Goal: Transaction & Acquisition: Book appointment/travel/reservation

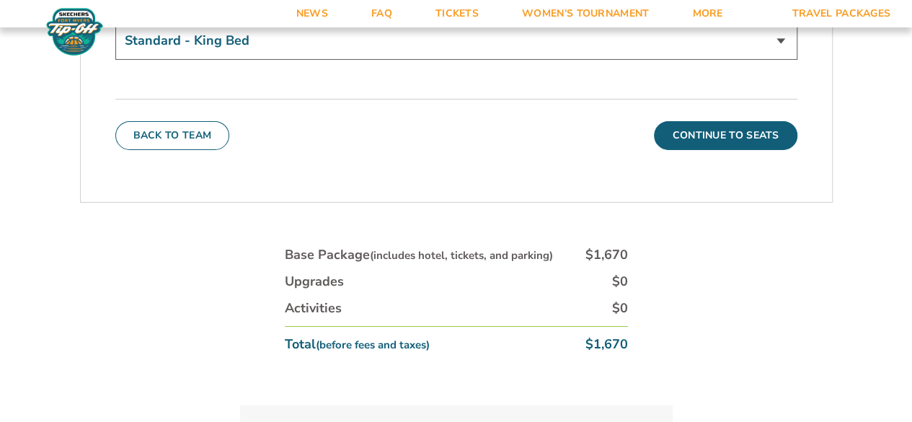
scroll to position [5238, 0]
click at [701, 120] on button "Continue To Seats" at bounding box center [725, 134] width 143 height 29
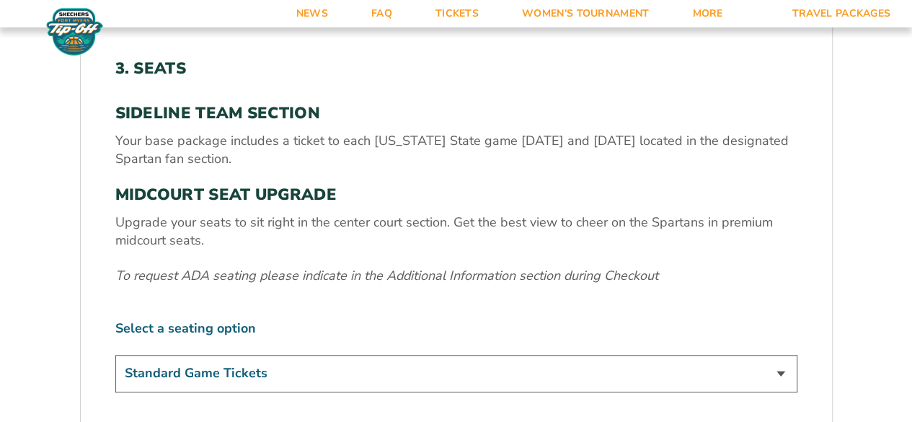
scroll to position [441, 0]
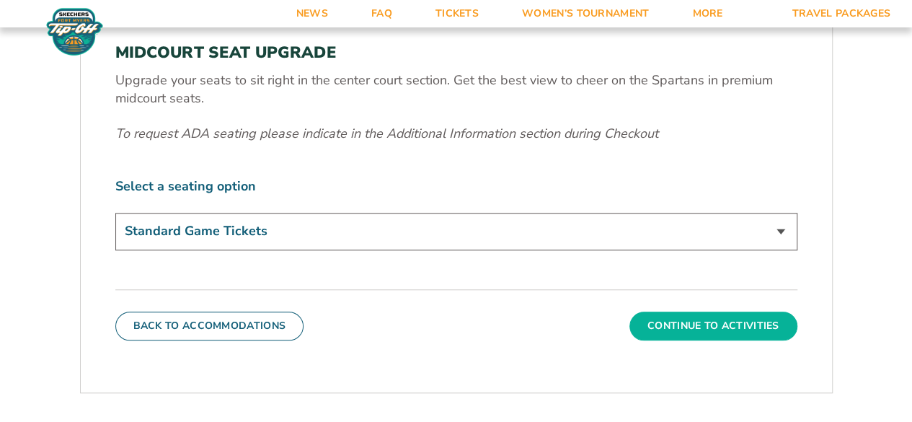
click at [695, 333] on button "Continue To Activities" at bounding box center [713, 325] width 168 height 29
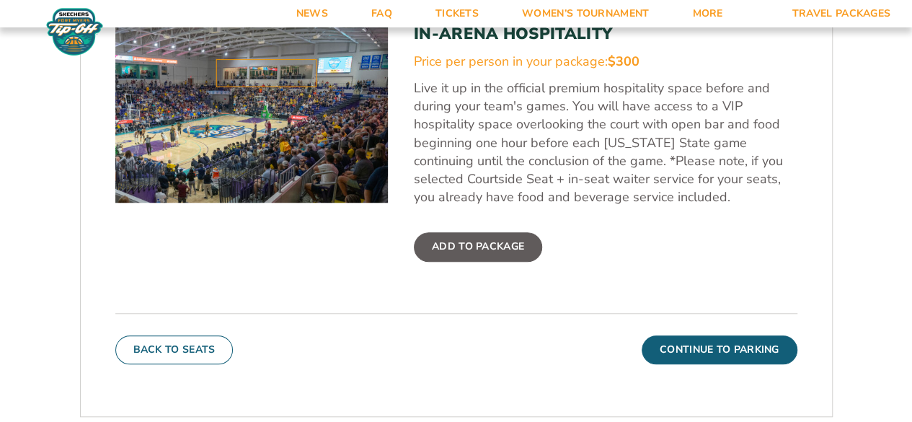
scroll to position [514, 0]
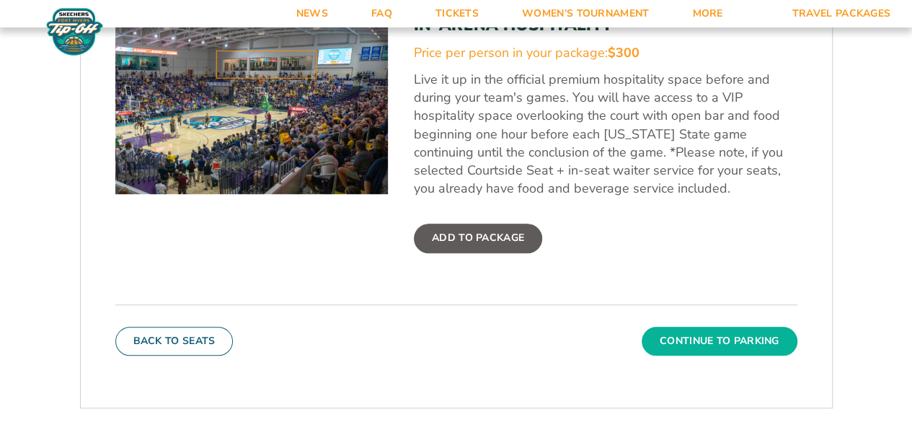
click at [695, 341] on button "Continue To Parking" at bounding box center [720, 341] width 156 height 29
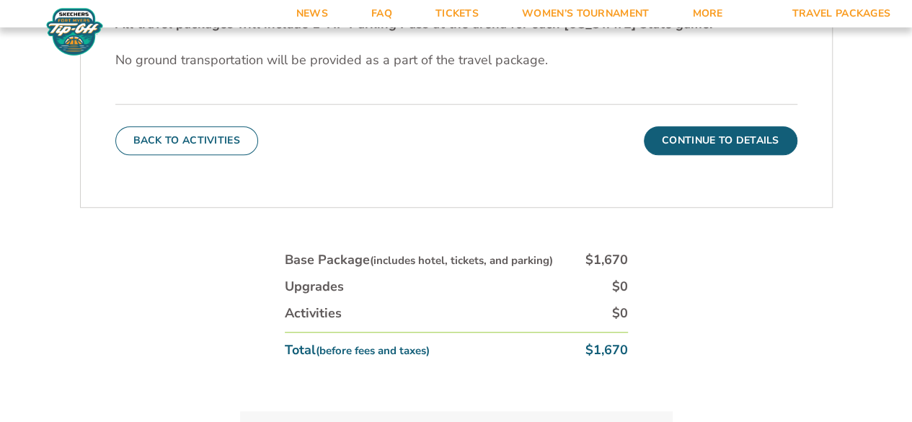
scroll to position [500, 0]
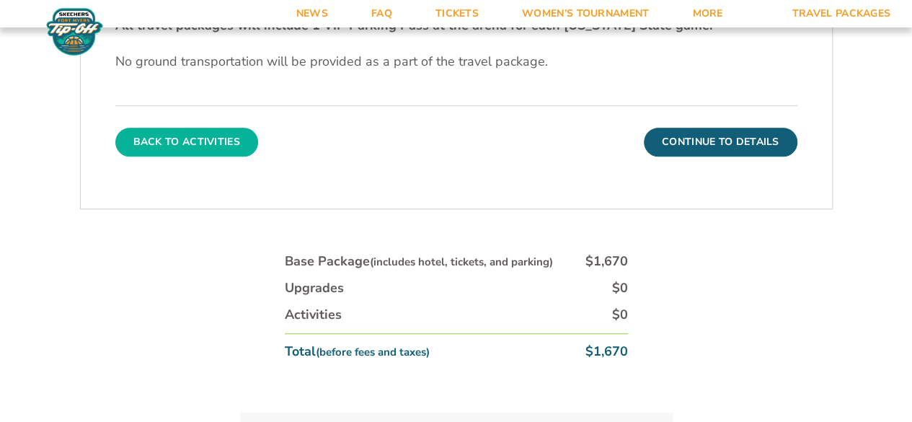
click at [169, 135] on button "Back To Activities" at bounding box center [186, 142] width 143 height 29
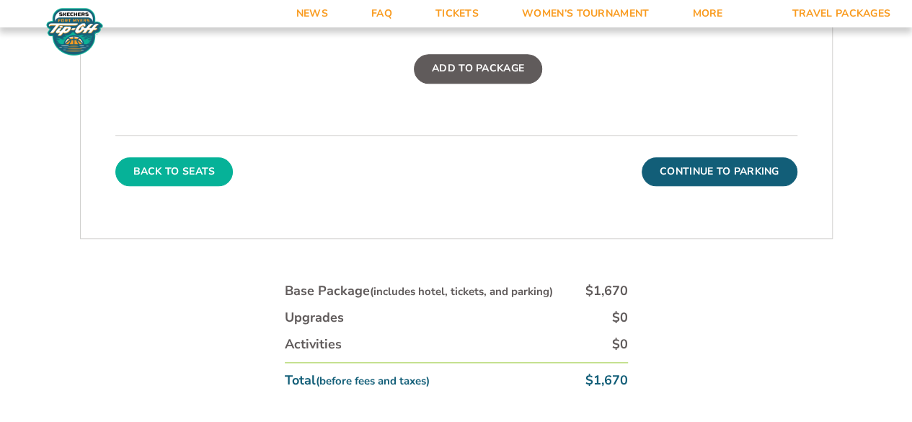
click at [167, 172] on button "Back To Seats" at bounding box center [174, 171] width 118 height 29
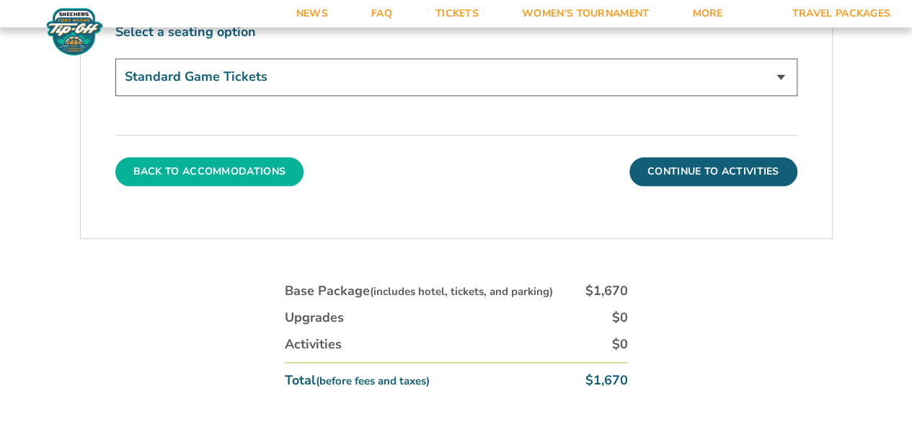
click at [174, 172] on button "Back To Accommodations" at bounding box center [209, 171] width 189 height 29
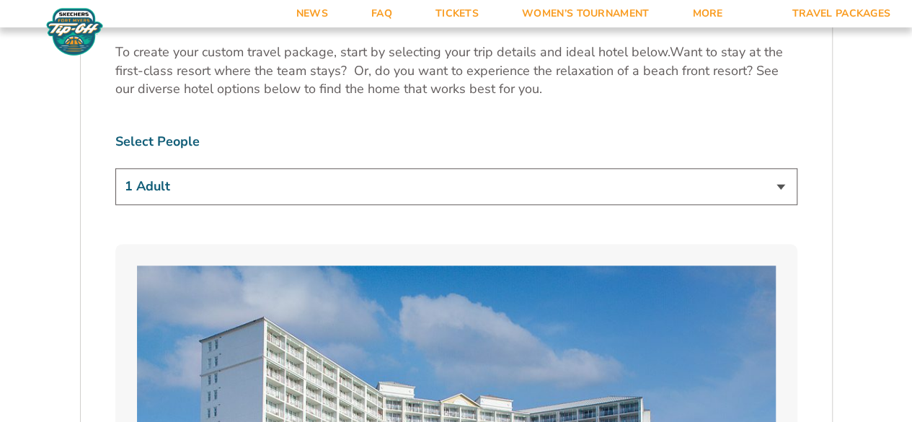
scroll to position [839, 0]
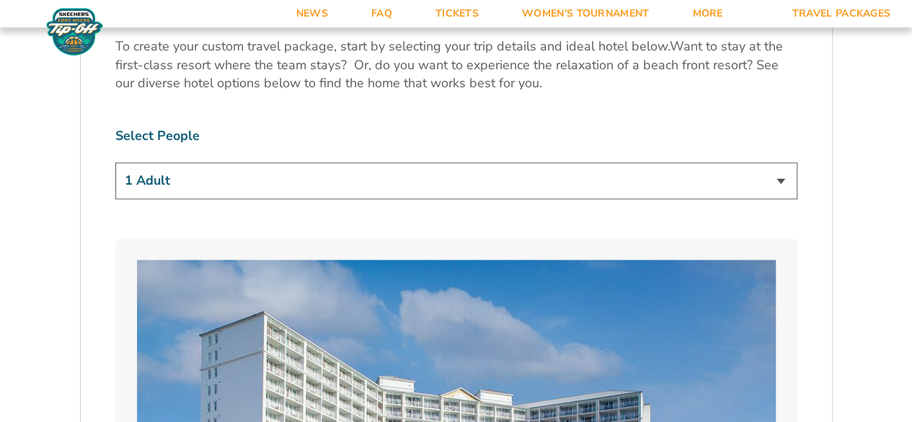
click at [168, 185] on select "1 Adult 2 Adults 3 Adults 4 Adults 2 Adults + 1 Child 2 Adults + 2 Children 2 A…" at bounding box center [456, 180] width 682 height 37
click at [115, 162] on select "1 Adult 2 Adults 3 Adults 4 Adults 2 Adults + 1 Child 2 Adults + 2 Children 2 A…" at bounding box center [456, 180] width 682 height 37
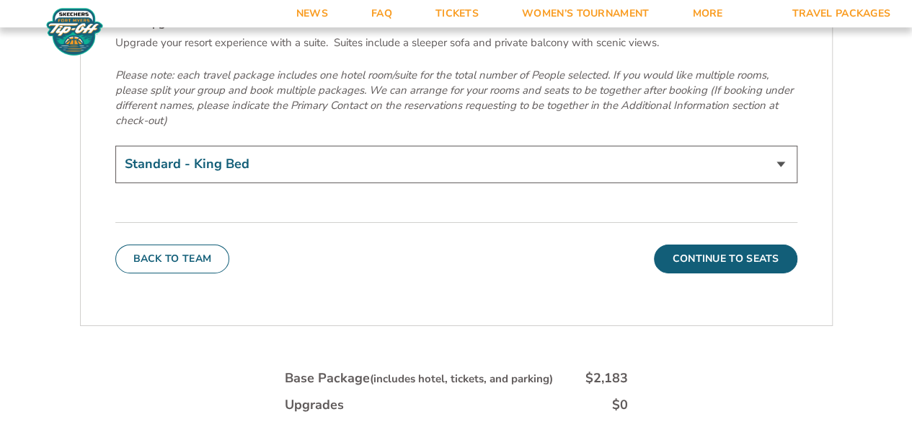
scroll to position [5114, 0]
click at [153, 244] on button "Back To Team" at bounding box center [172, 258] width 115 height 29
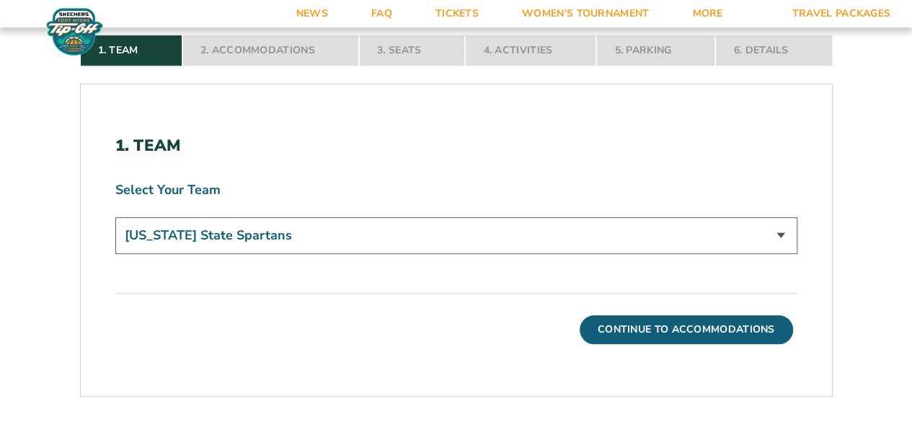
scroll to position [335, 0]
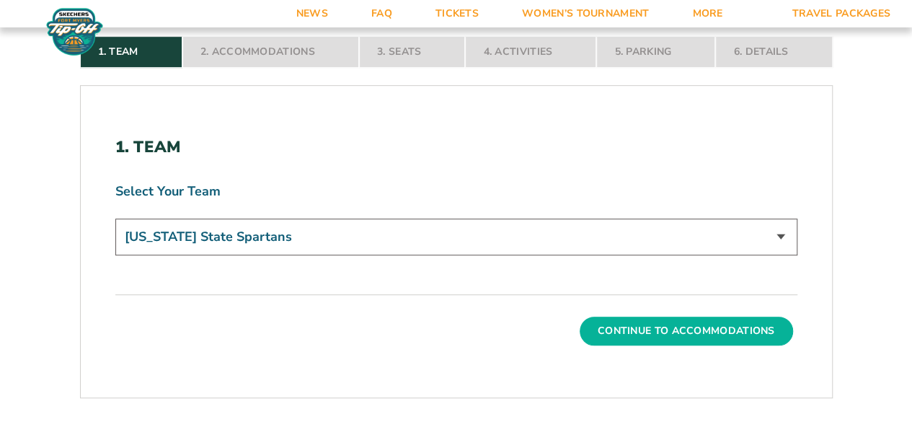
click at [735, 324] on button "Continue To Accommodations" at bounding box center [686, 330] width 213 height 29
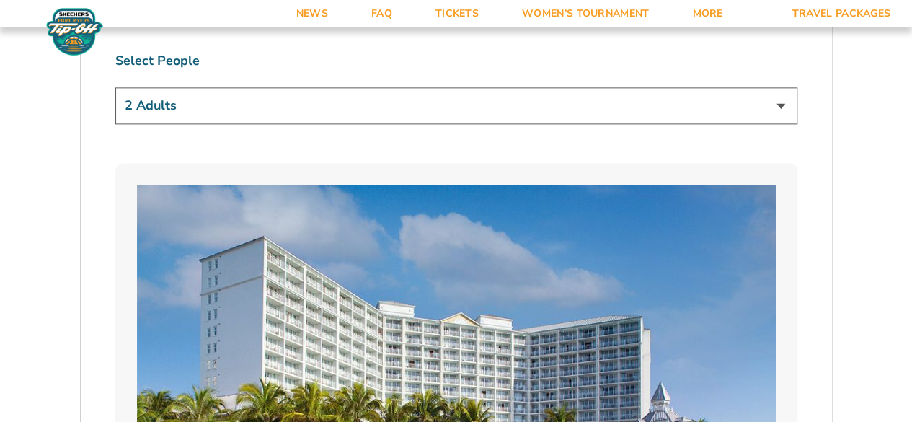
scroll to position [913, 0]
click at [179, 108] on select "1 Adult 2 Adults 3 Adults 4 Adults 2 Adults + 1 Child 2 Adults + 2 Children 2 A…" at bounding box center [456, 106] width 682 height 37
select select "1 Adult"
click at [115, 88] on select "1 Adult 2 Adults 3 Adults 4 Adults 2 Adults + 1 Child 2 Adults + 2 Children 2 A…" at bounding box center [456, 106] width 682 height 37
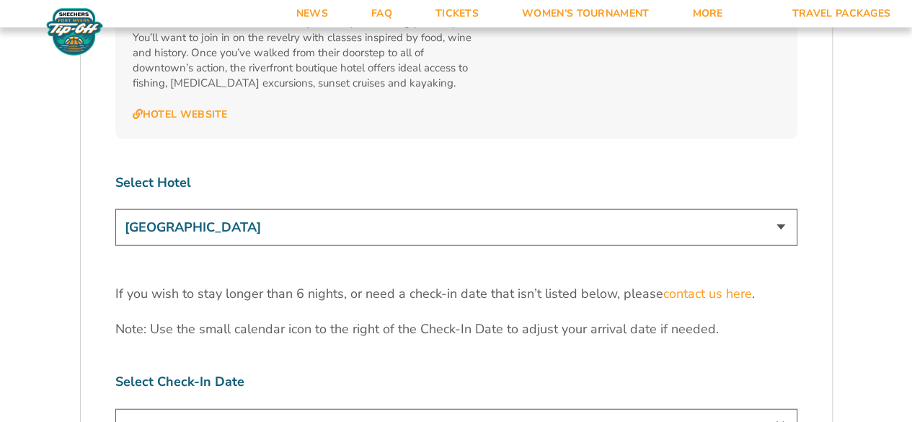
scroll to position [4363, 0]
click at [180, 210] on select "[GEOGRAPHIC_DATA] [GEOGRAPHIC_DATA] [GEOGRAPHIC_DATA], Autograph Collection" at bounding box center [456, 228] width 682 height 37
click at [115, 210] on select "[GEOGRAPHIC_DATA] [GEOGRAPHIC_DATA] [GEOGRAPHIC_DATA], Autograph Collection" at bounding box center [456, 228] width 682 height 37
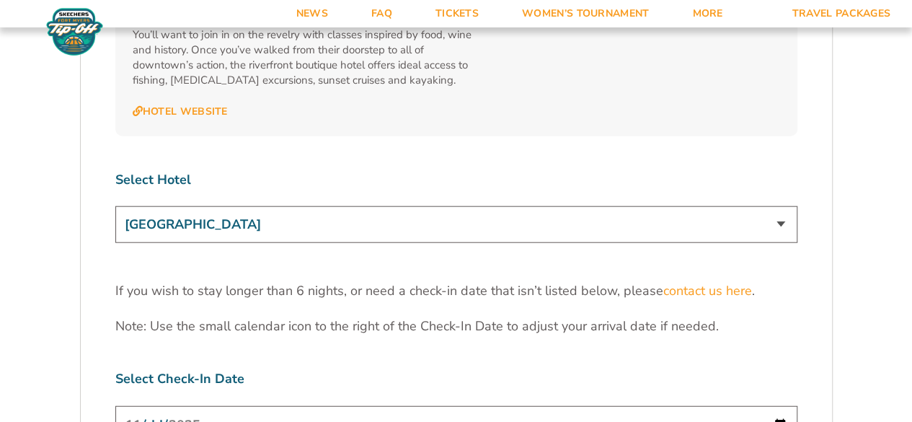
click at [174, 206] on select "[GEOGRAPHIC_DATA] [GEOGRAPHIC_DATA] [GEOGRAPHIC_DATA], Autograph Collection" at bounding box center [456, 224] width 682 height 37
click at [115, 206] on select "[GEOGRAPHIC_DATA] [GEOGRAPHIC_DATA] [GEOGRAPHIC_DATA], Autograph Collection" at bounding box center [456, 224] width 682 height 37
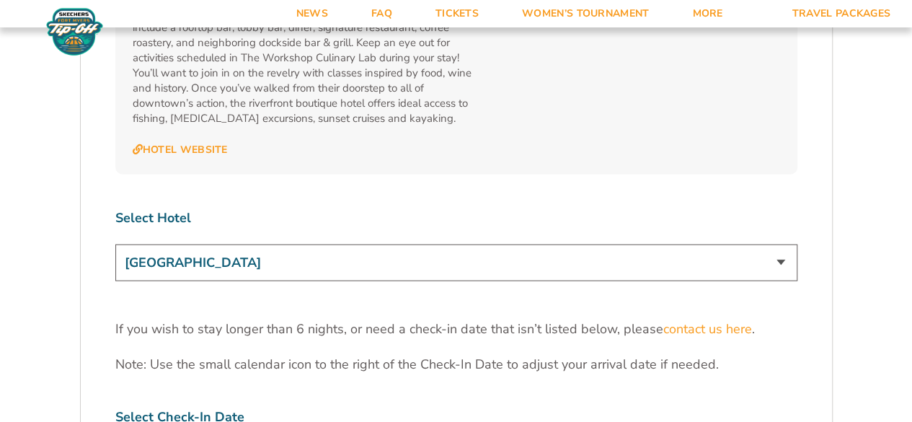
scroll to position [4328, 0]
click at [154, 245] on select "[GEOGRAPHIC_DATA] [GEOGRAPHIC_DATA] [GEOGRAPHIC_DATA], Autograph Collection" at bounding box center [456, 263] width 682 height 37
click at [115, 245] on select "[GEOGRAPHIC_DATA] [GEOGRAPHIC_DATA] [GEOGRAPHIC_DATA], Autograph Collection" at bounding box center [456, 263] width 682 height 37
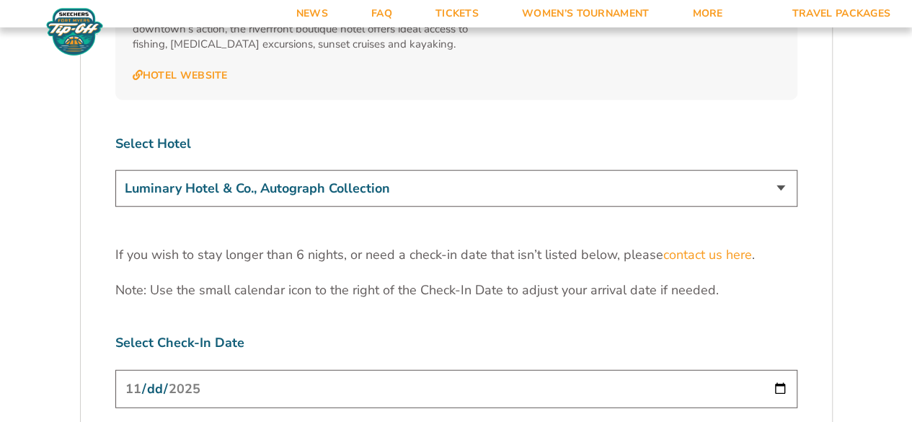
scroll to position [4402, 0]
click at [180, 171] on select "[GEOGRAPHIC_DATA] [GEOGRAPHIC_DATA] [GEOGRAPHIC_DATA], Autograph Collection" at bounding box center [456, 189] width 682 height 37
click at [115, 171] on select "[GEOGRAPHIC_DATA] [GEOGRAPHIC_DATA] [GEOGRAPHIC_DATA], Autograph Collection" at bounding box center [456, 189] width 682 height 37
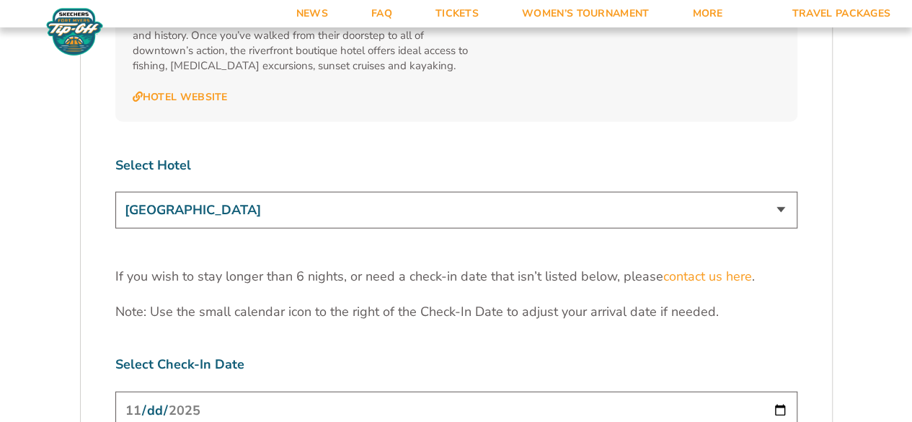
scroll to position [4377, 0]
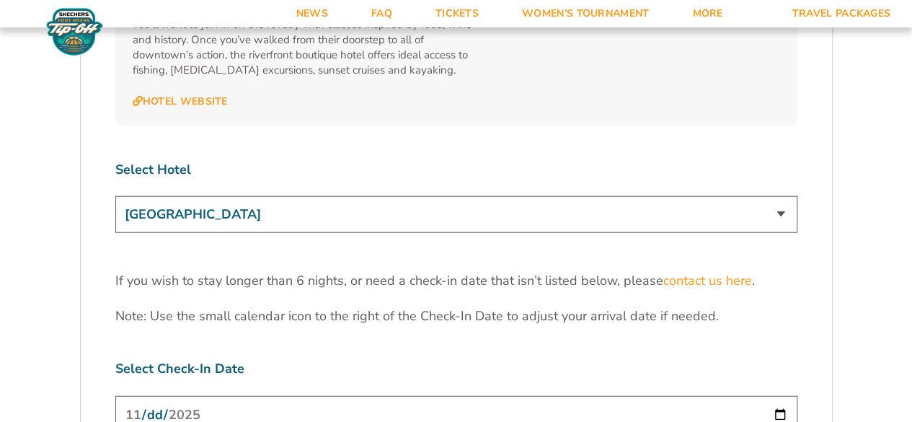
click at [179, 196] on select "[GEOGRAPHIC_DATA] [GEOGRAPHIC_DATA] [GEOGRAPHIC_DATA], Autograph Collection" at bounding box center [456, 214] width 682 height 37
click at [115, 196] on select "[GEOGRAPHIC_DATA] [GEOGRAPHIC_DATA] [GEOGRAPHIC_DATA], Autograph Collection" at bounding box center [456, 214] width 682 height 37
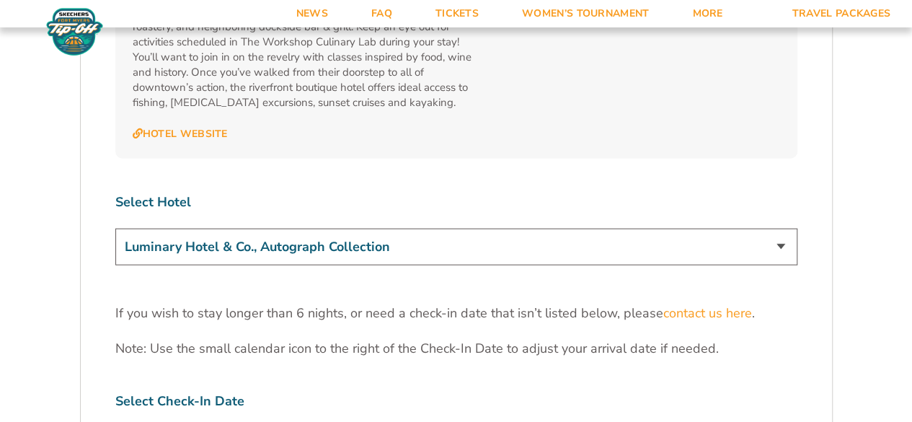
scroll to position [4344, 0]
click at [163, 229] on select "[GEOGRAPHIC_DATA] [GEOGRAPHIC_DATA] [GEOGRAPHIC_DATA], Autograph Collection" at bounding box center [456, 247] width 682 height 37
select select "17485"
click at [115, 229] on select "[GEOGRAPHIC_DATA] [GEOGRAPHIC_DATA] [GEOGRAPHIC_DATA], Autograph Collection" at bounding box center [456, 247] width 682 height 37
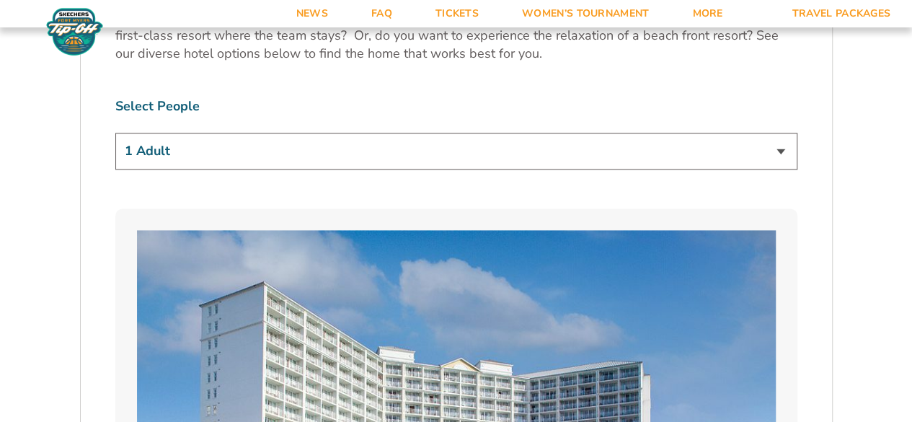
scroll to position [867, 0]
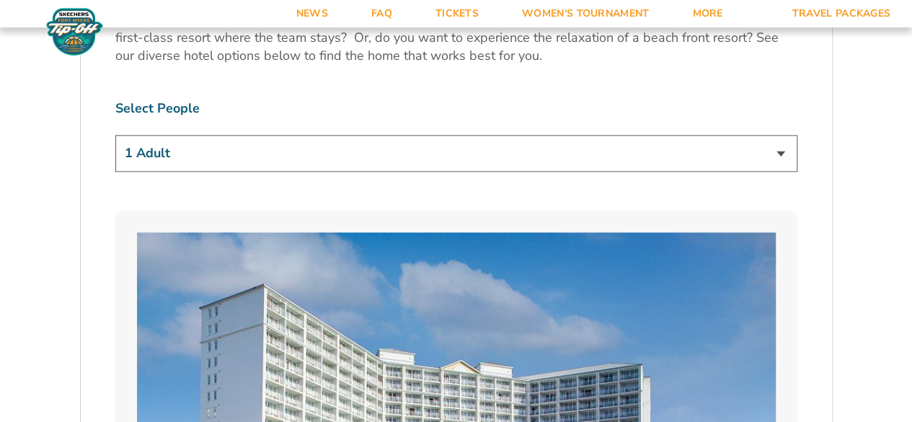
click at [149, 147] on select "1 Adult 2 Adults 3 Adults 4 Adults 2 Adults + 1 Child 2 Adults + 2 Children 2 A…" at bounding box center [456, 153] width 682 height 37
select select "2 Adults"
click at [115, 135] on select "1 Adult 2 Adults 3 Adults 4 Adults 2 Adults + 1 Child 2 Adults + 2 Children 2 A…" at bounding box center [456, 153] width 682 height 37
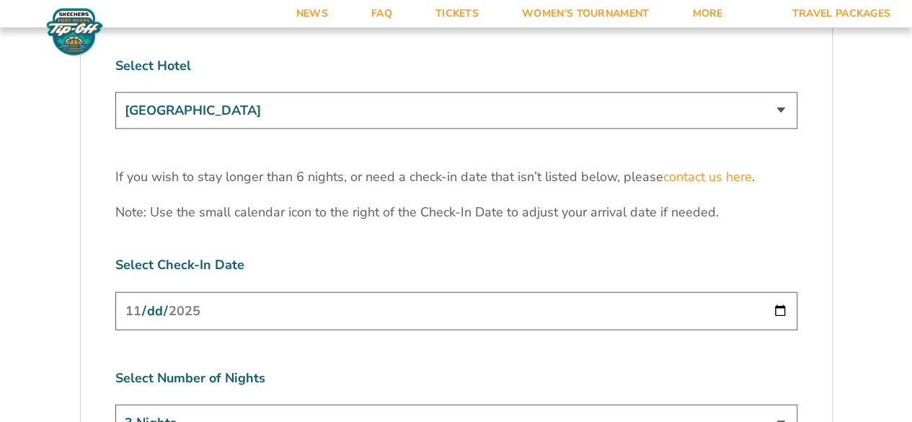
scroll to position [4481, 0]
click at [250, 404] on select "3 Nights 4 Nights 5 Nights 6 Nights" at bounding box center [456, 422] width 682 height 37
select select "4 Nights"
click at [115, 404] on select "3 Nights 4 Nights 5 Nights 6 Nights" at bounding box center [456, 422] width 682 height 37
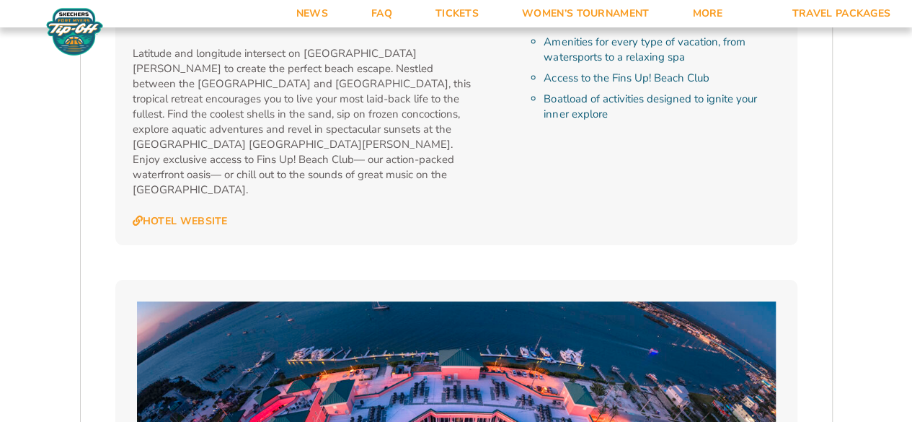
scroll to position [2569, 0]
